Goal: Information Seeking & Learning: Compare options

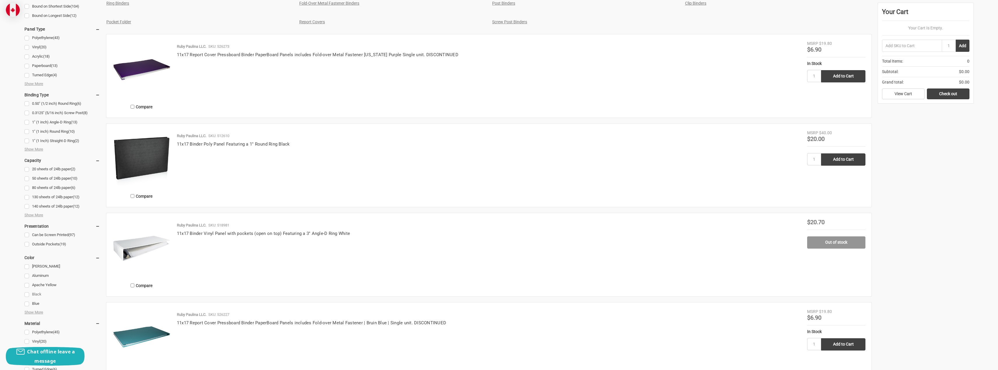
scroll to position [291, 0]
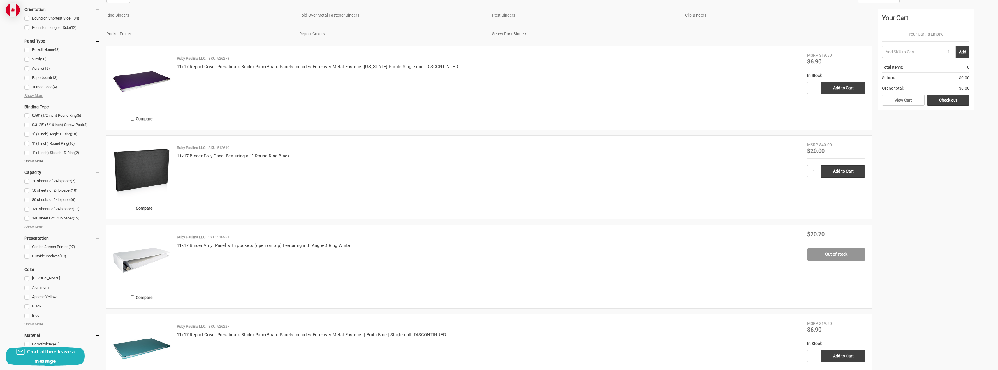
click at [35, 161] on span "Show More" at bounding box center [33, 162] width 19 height 6
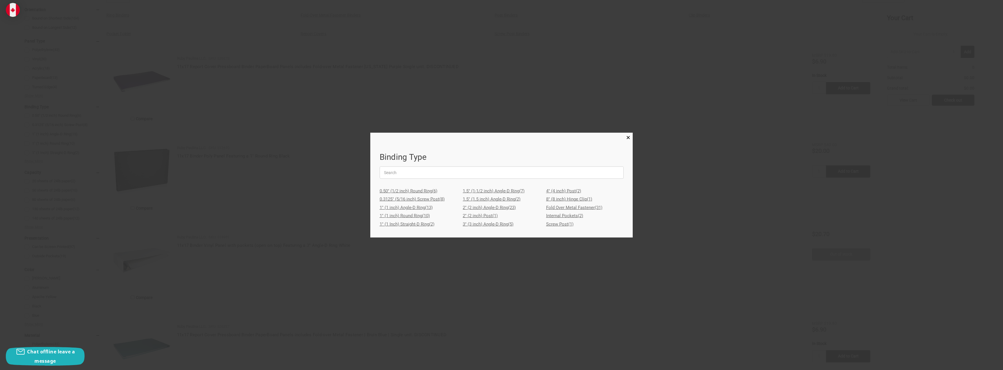
click at [419, 208] on link "1" (1 inch) Angle-D Ring (13)" at bounding box center [418, 208] width 78 height 8
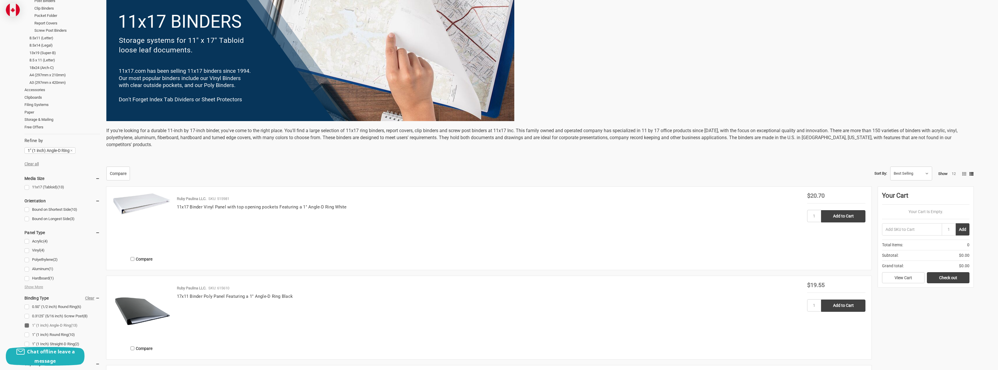
scroll to position [204, 0]
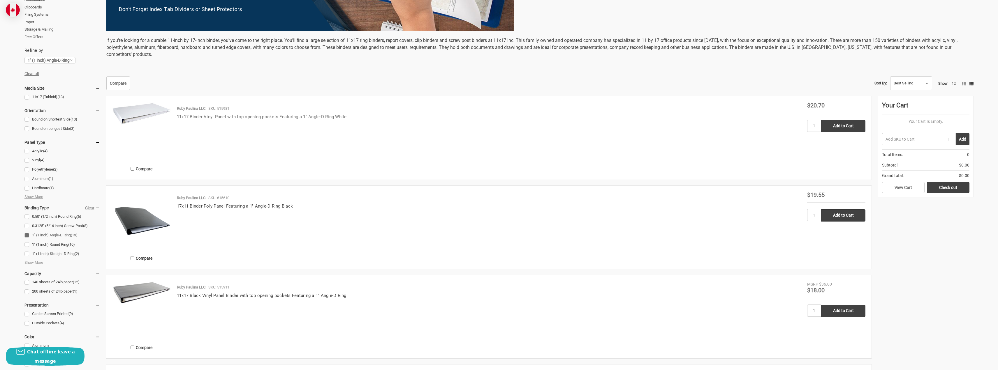
click at [219, 117] on link "11x17 Binder Vinyl Panel with top opening pockets Featuring a 1" Angle-D Ring W…" at bounding box center [262, 116] width 170 height 5
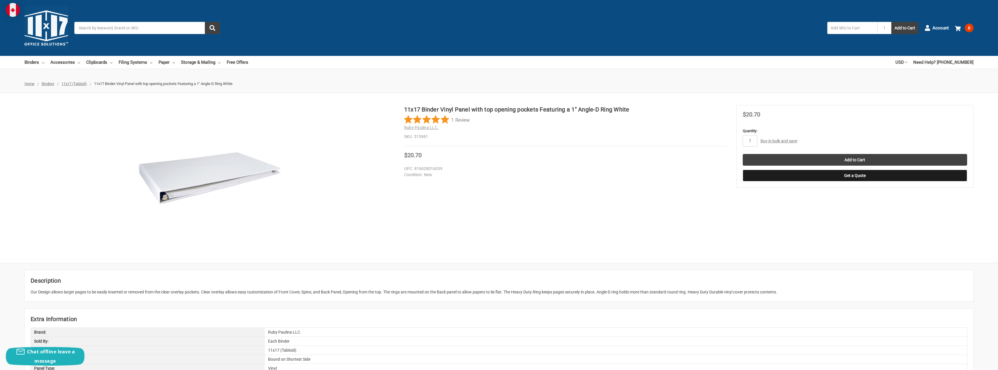
click at [189, 185] on img at bounding box center [210, 178] width 146 height 56
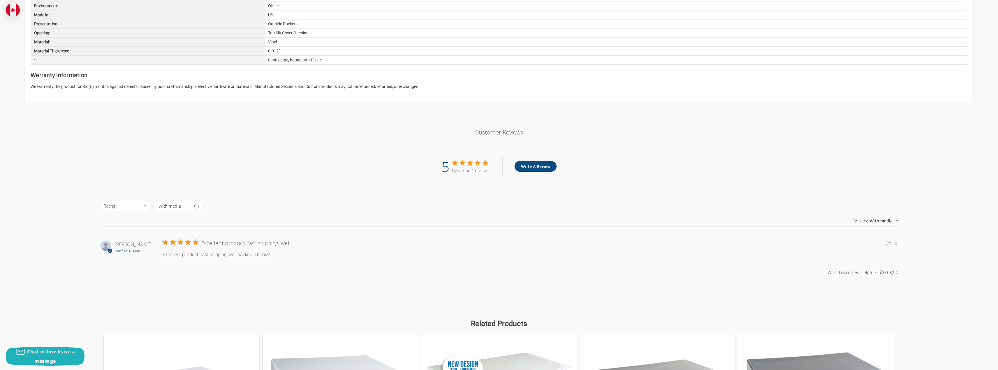
scroll to position [612, 0]
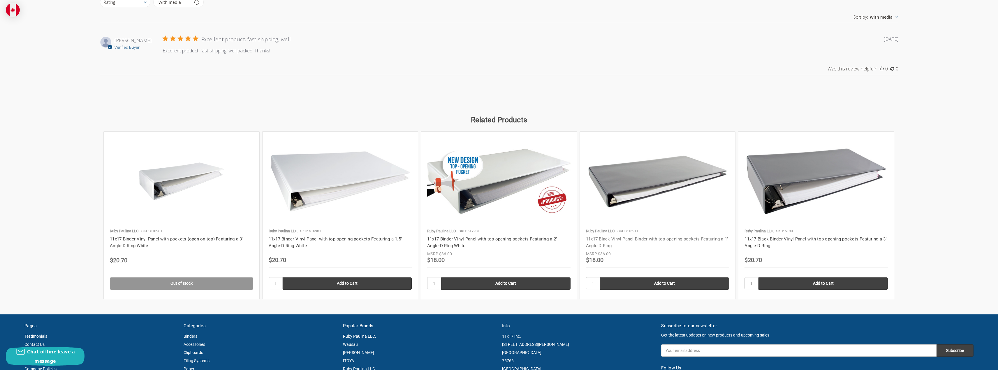
click at [622, 240] on link "11x17 Black Vinyl Panel Binder with top opening pockets Featuring a 1" Angle-D …" at bounding box center [657, 243] width 143 height 12
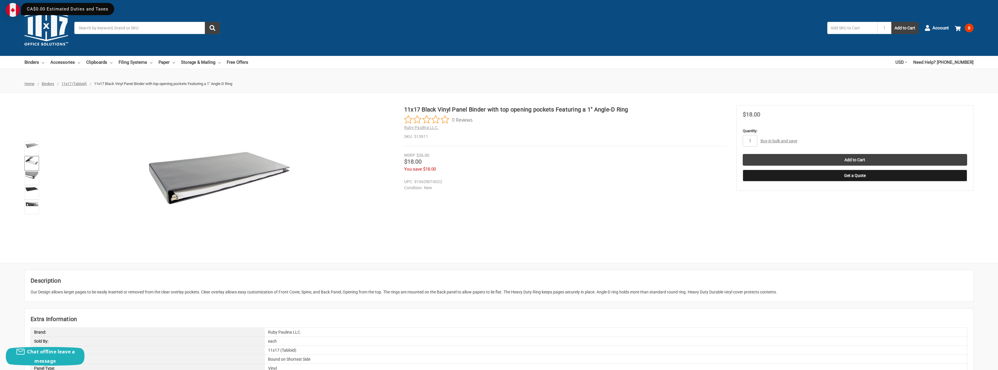
click at [32, 160] on img at bounding box center [31, 161] width 13 height 8
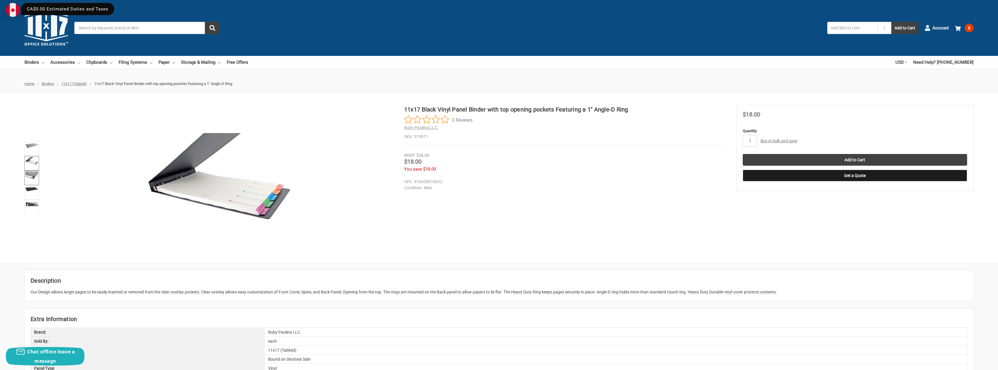
click at [34, 175] on img at bounding box center [31, 176] width 13 height 8
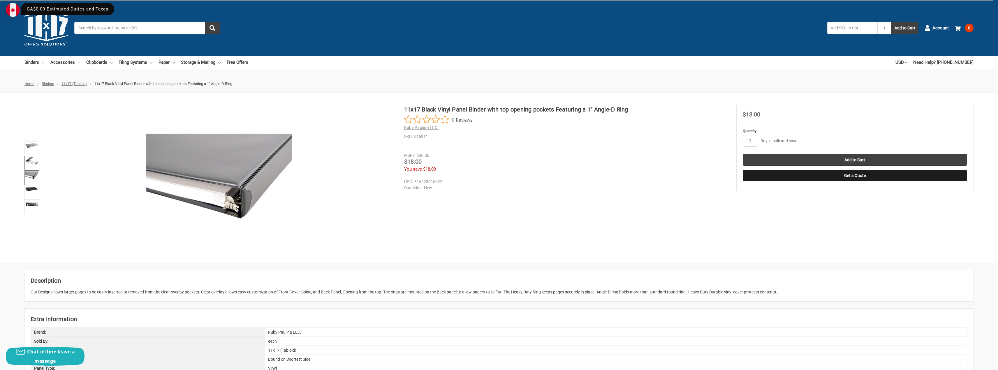
click at [32, 161] on img at bounding box center [31, 161] width 13 height 8
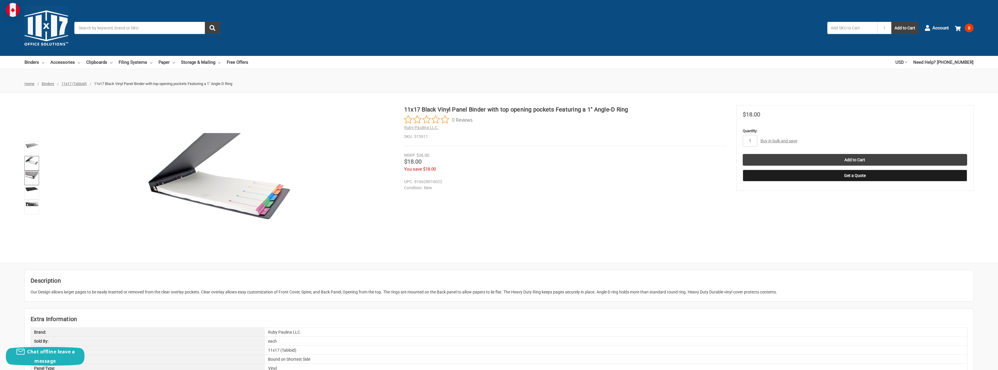
click at [36, 180] on link at bounding box center [31, 178] width 15 height 15
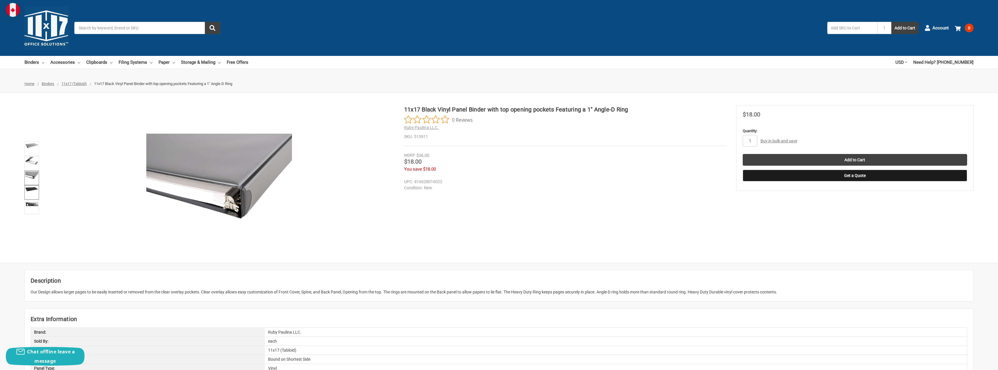
click at [32, 188] on img at bounding box center [31, 189] width 13 height 5
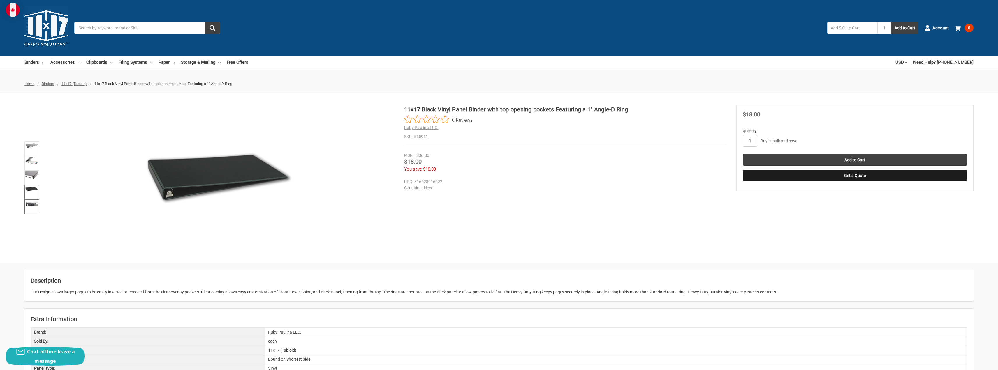
click at [34, 206] on img at bounding box center [31, 204] width 13 height 5
